Goal: Transaction & Acquisition: Purchase product/service

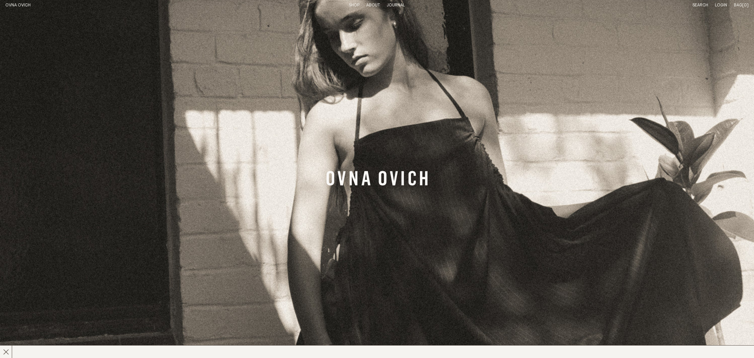
click at [354, 3] on link "Shop" at bounding box center [354, 5] width 11 height 4
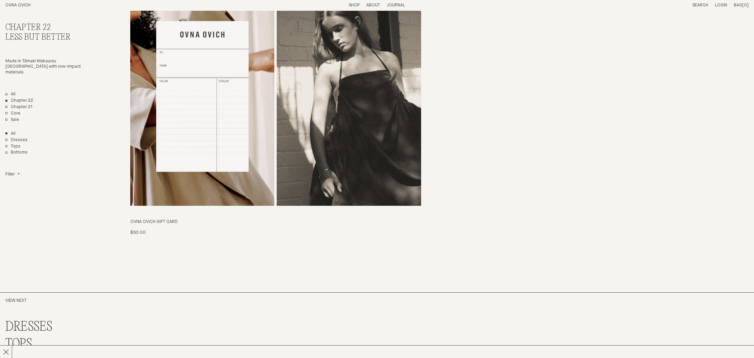
scroll to position [2115, 0]
